Goal: Transaction & Acquisition: Book appointment/travel/reservation

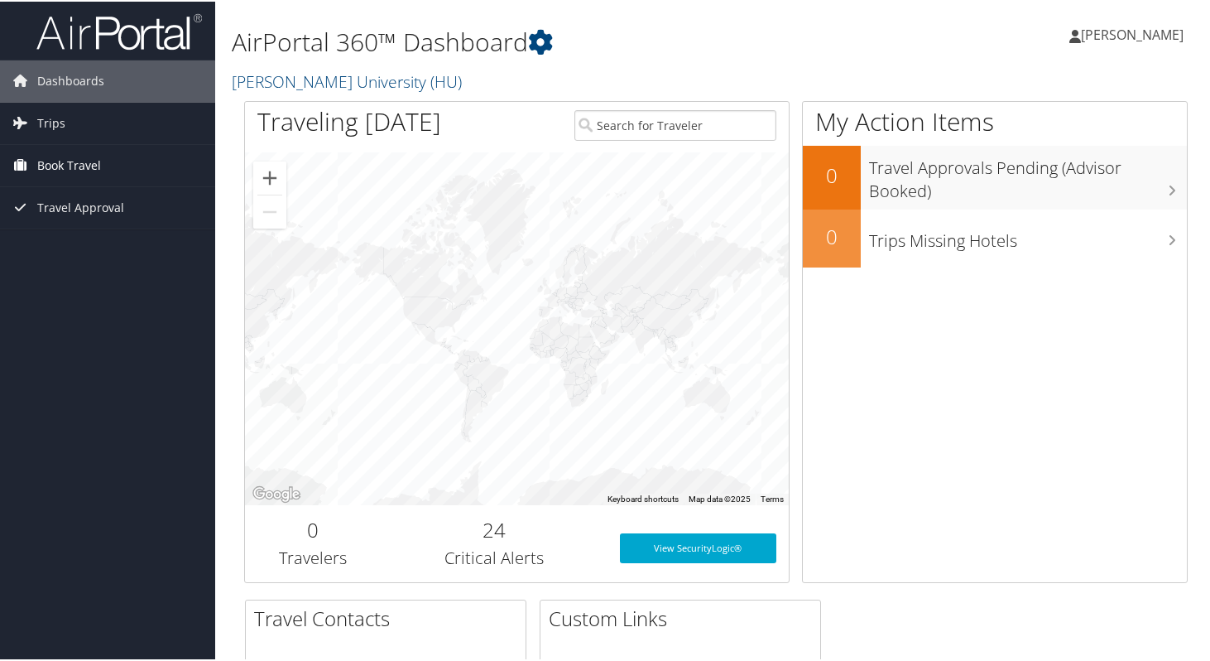
click at [37, 168] on span "Book Travel" at bounding box center [69, 163] width 64 height 41
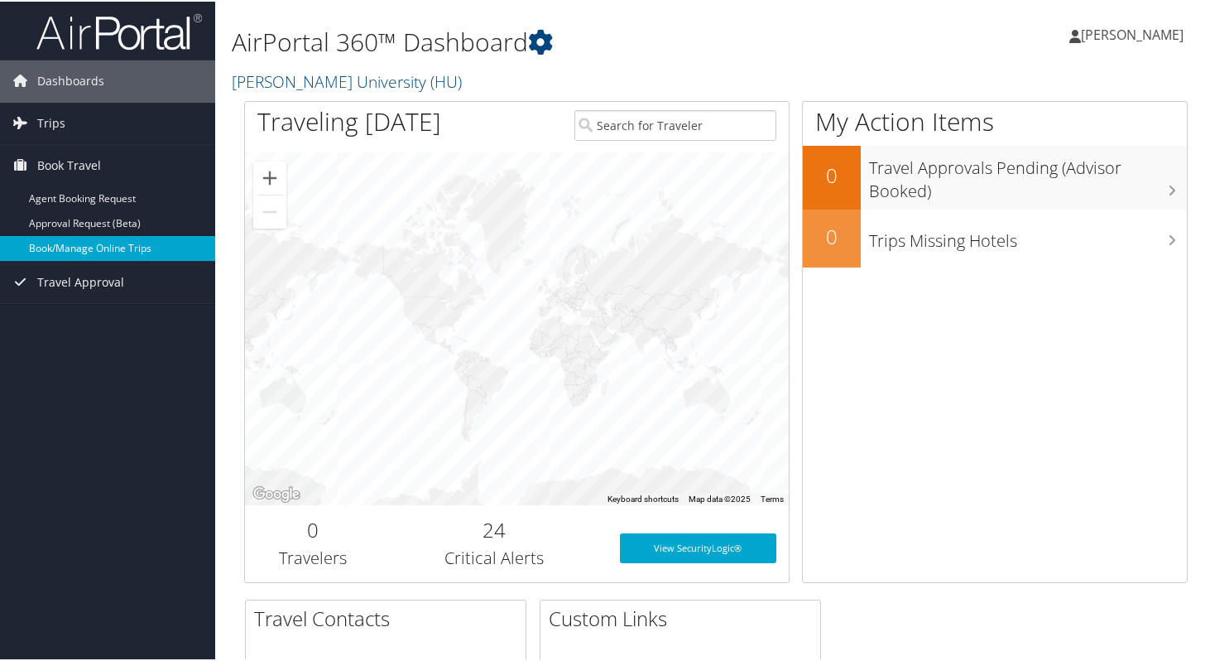
click at [66, 247] on link "Book/Manage Online Trips" at bounding box center [107, 246] width 215 height 25
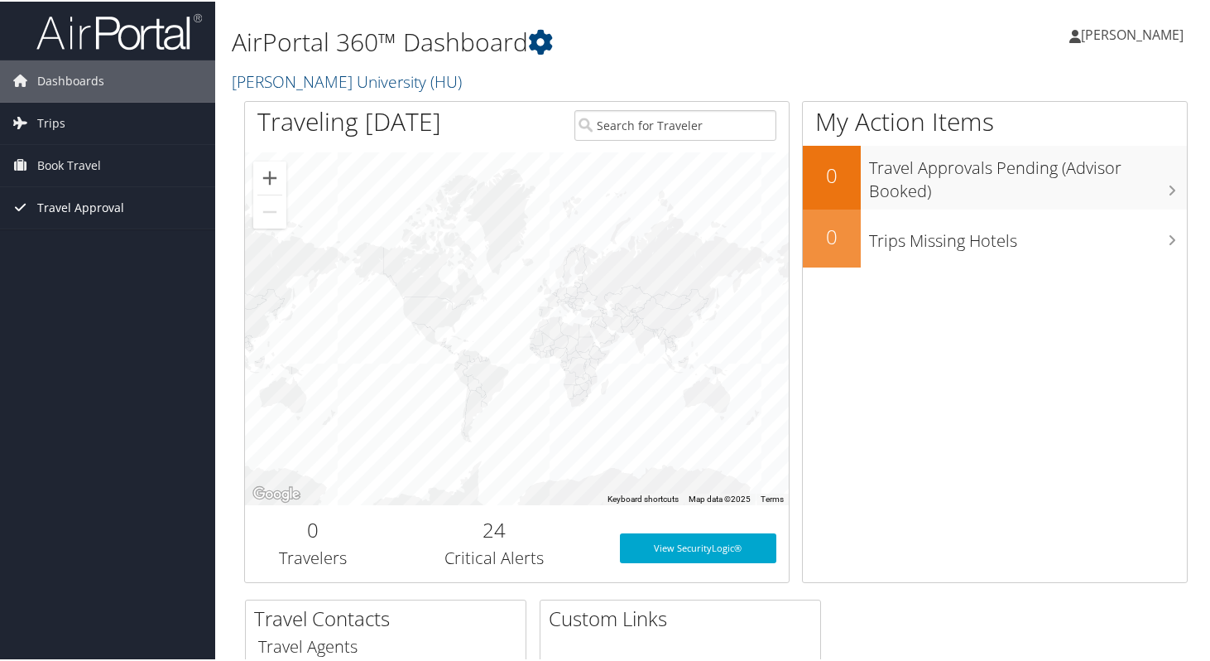
click at [93, 207] on span "Travel Approval" at bounding box center [80, 205] width 87 height 41
click at [76, 161] on span "Book Travel" at bounding box center [69, 163] width 64 height 41
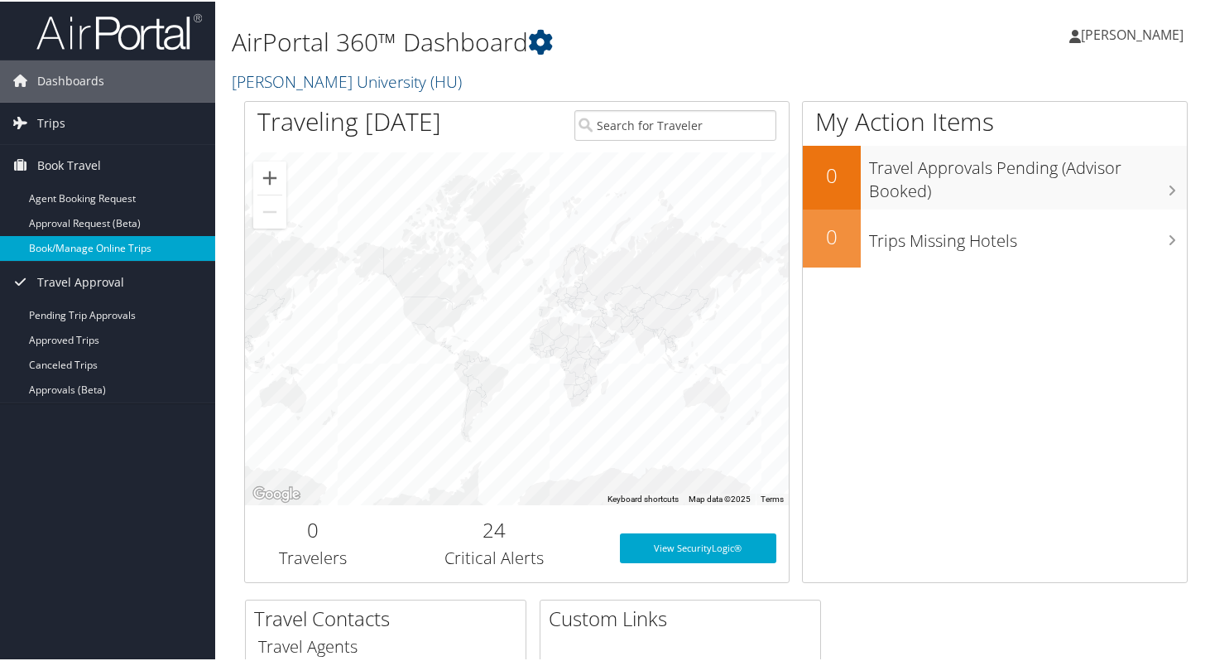
click at [83, 253] on link "Book/Manage Online Trips" at bounding box center [107, 246] width 215 height 25
